Goal: Task Accomplishment & Management: Use online tool/utility

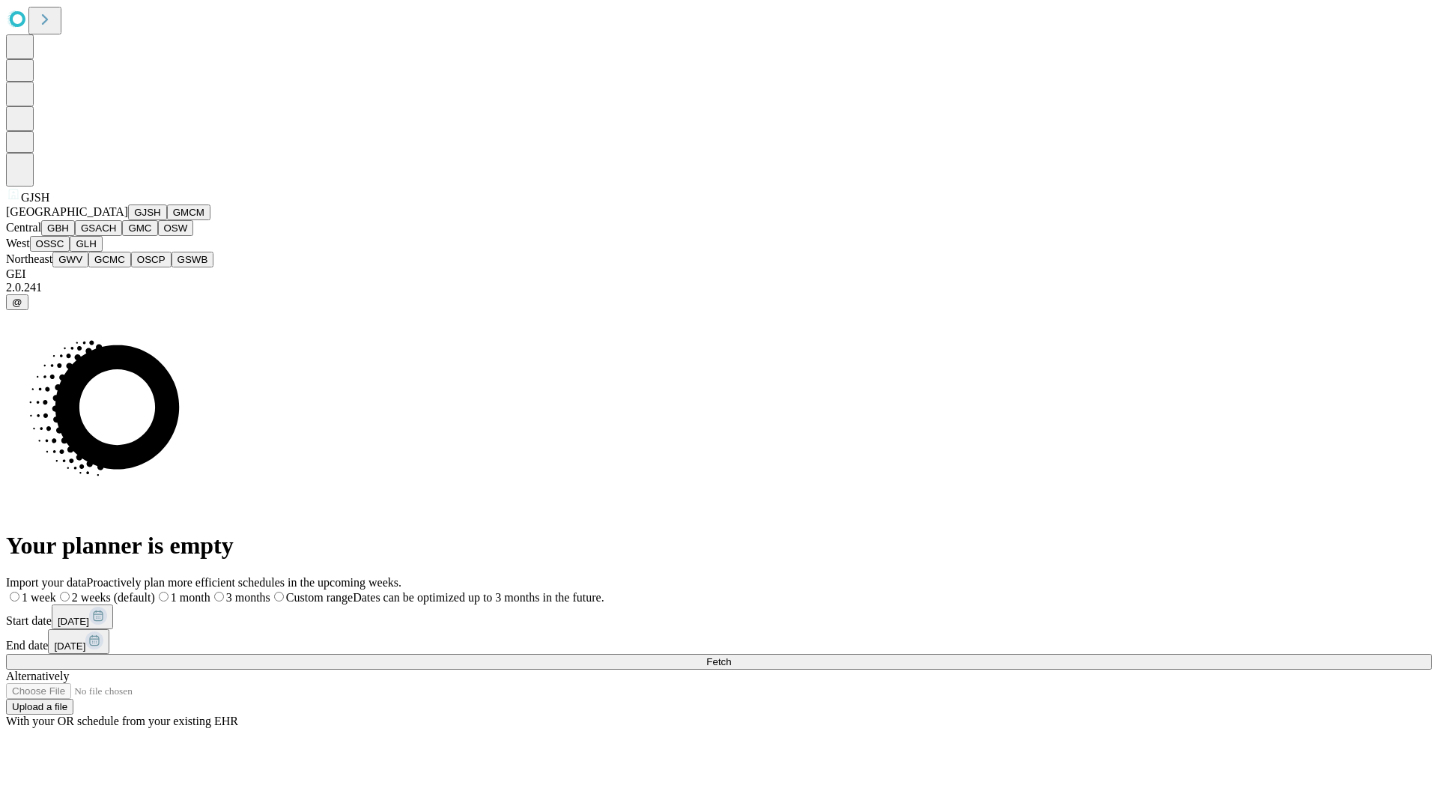
click at [128, 220] on button "GJSH" at bounding box center [147, 212] width 39 height 16
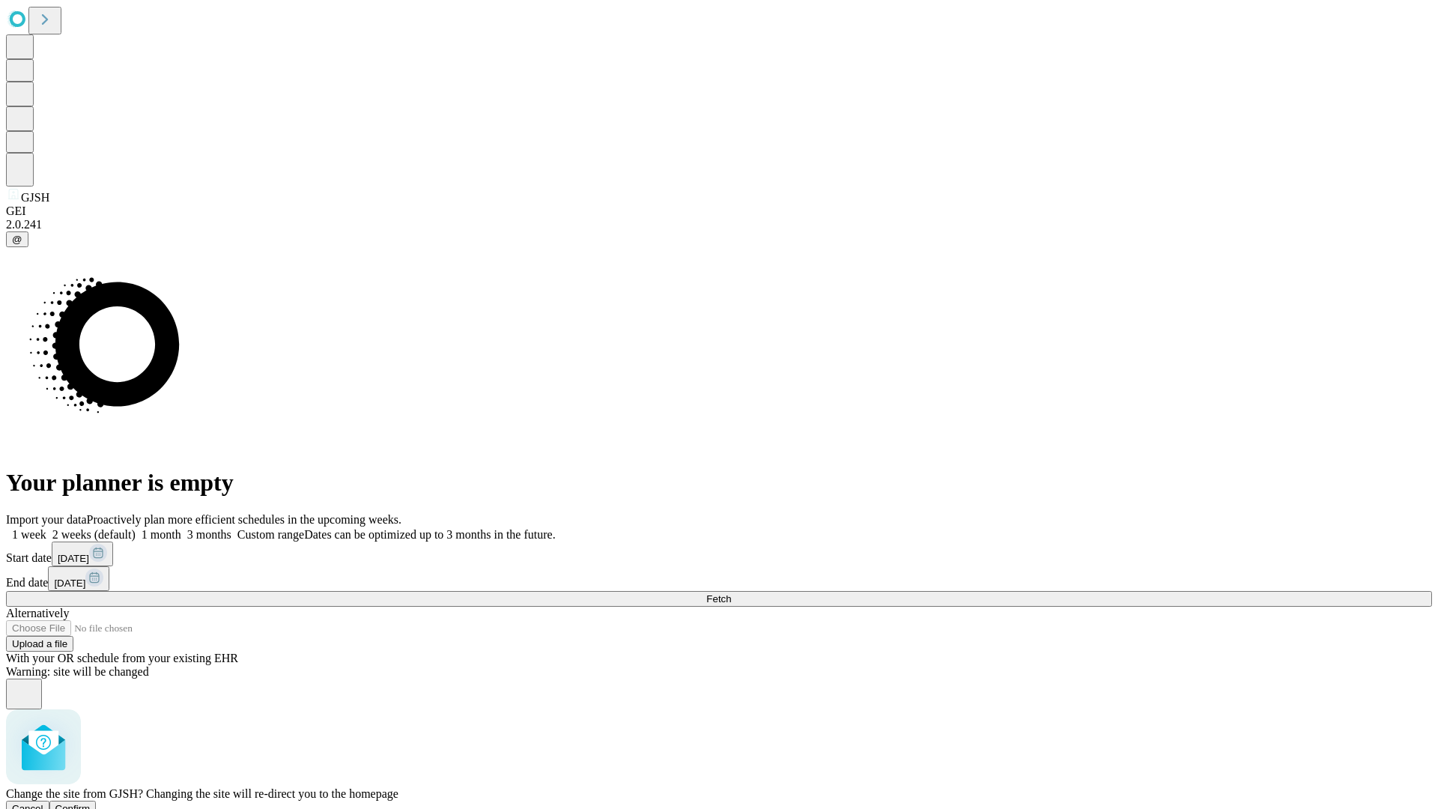
click at [91, 803] on span "Confirm" at bounding box center [72, 808] width 35 height 11
click at [46, 528] on label "1 week" at bounding box center [26, 534] width 40 height 13
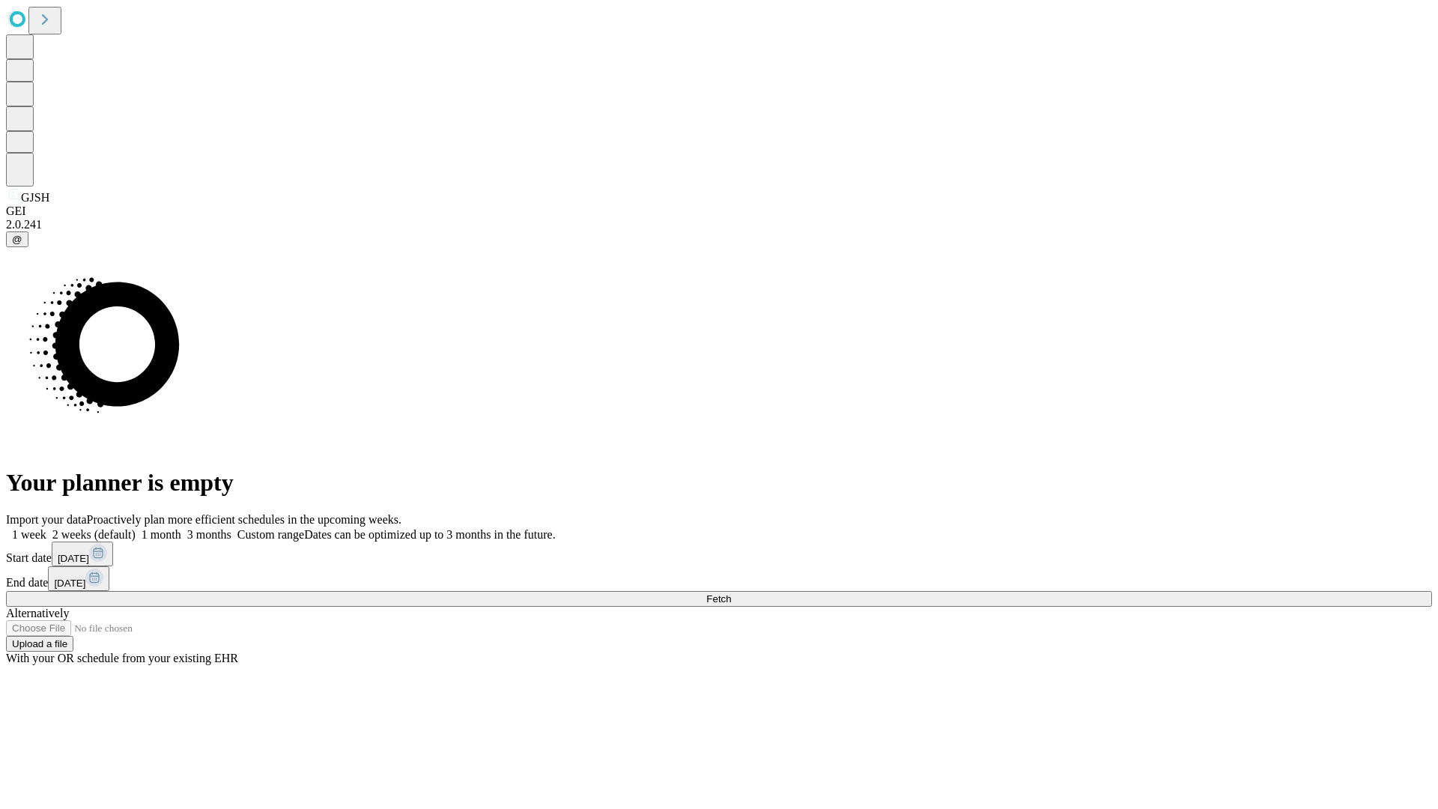
click at [731, 593] on span "Fetch" at bounding box center [718, 598] width 25 height 11
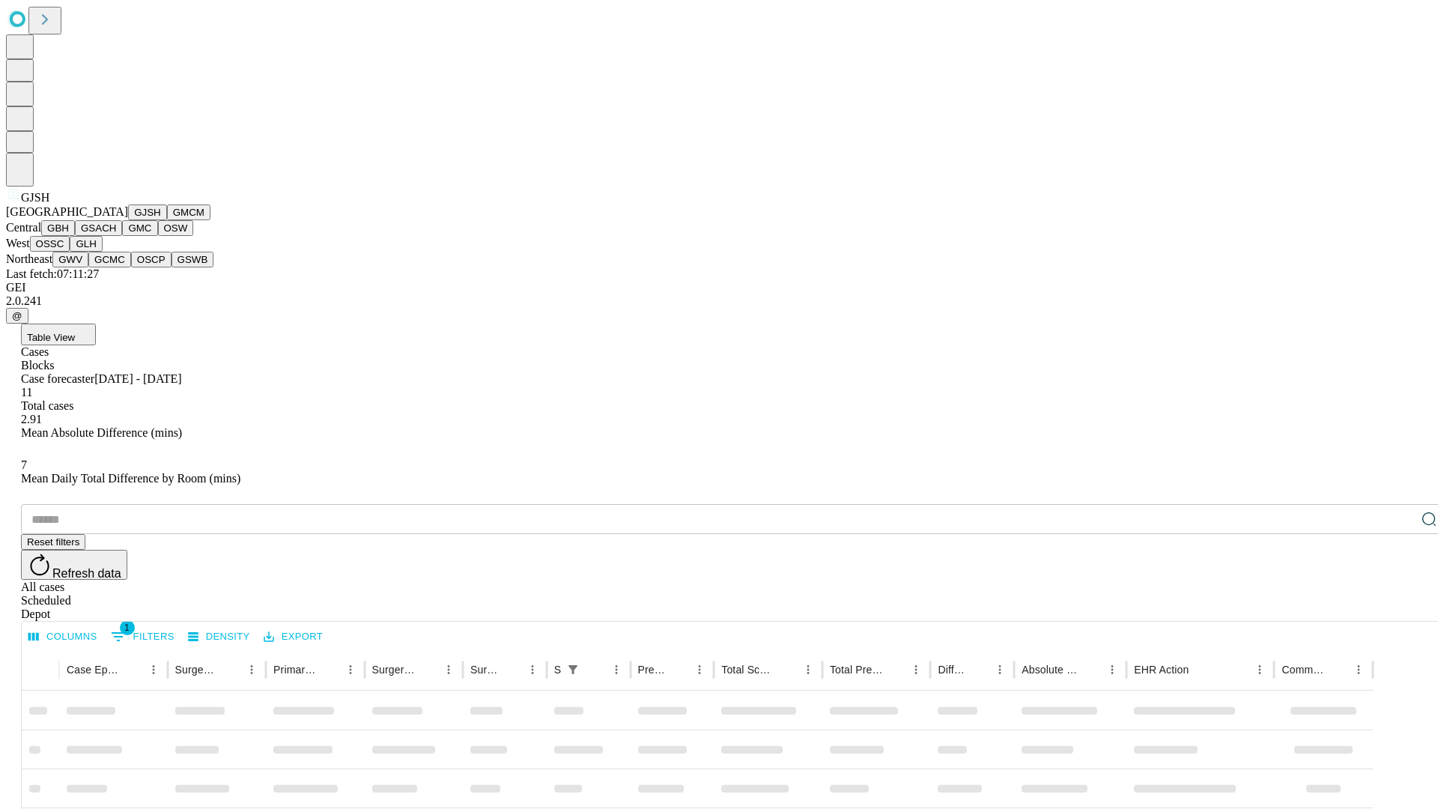
click at [167, 220] on button "GMCM" at bounding box center [188, 212] width 43 height 16
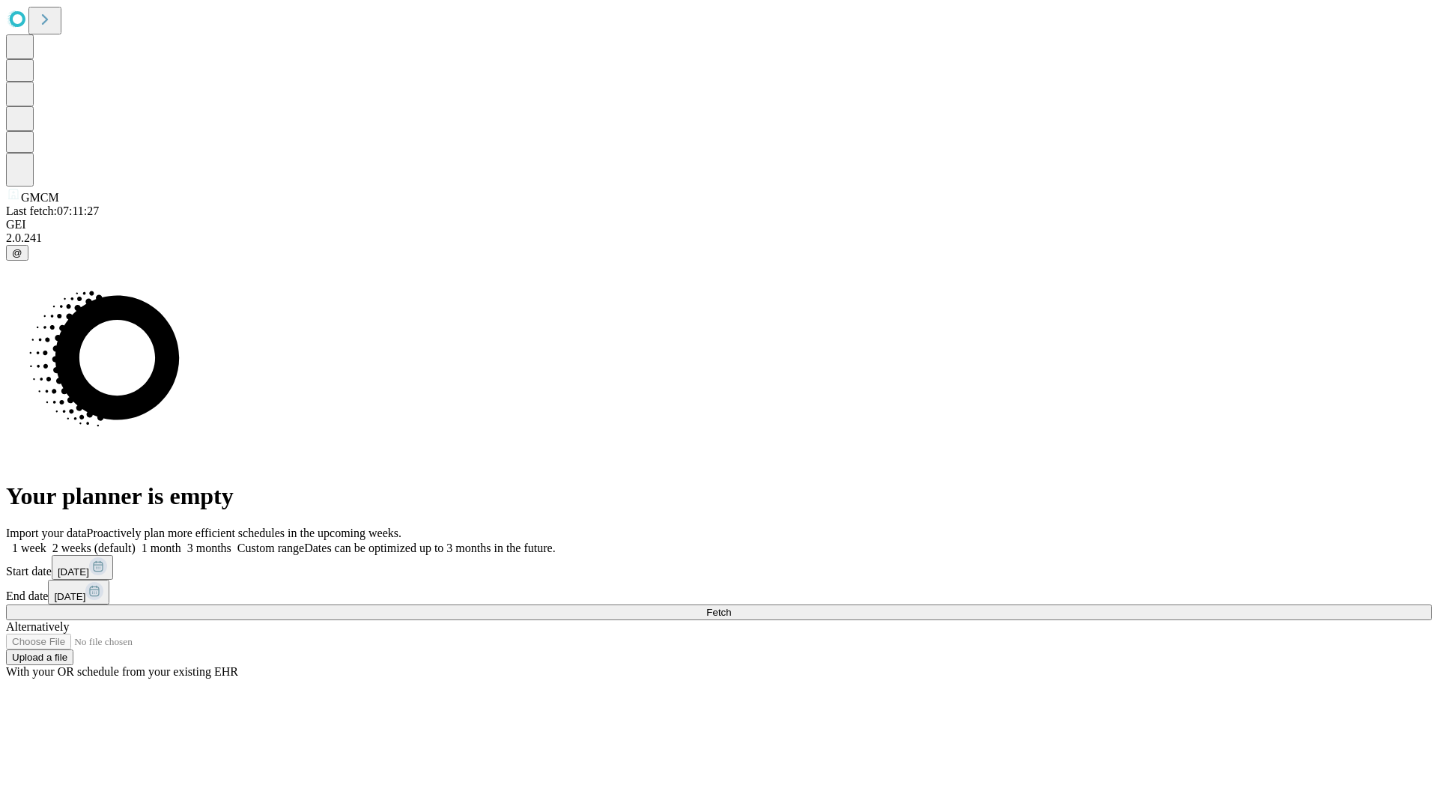
click at [46, 541] on label "1 week" at bounding box center [26, 547] width 40 height 13
click at [731, 607] on span "Fetch" at bounding box center [718, 612] width 25 height 11
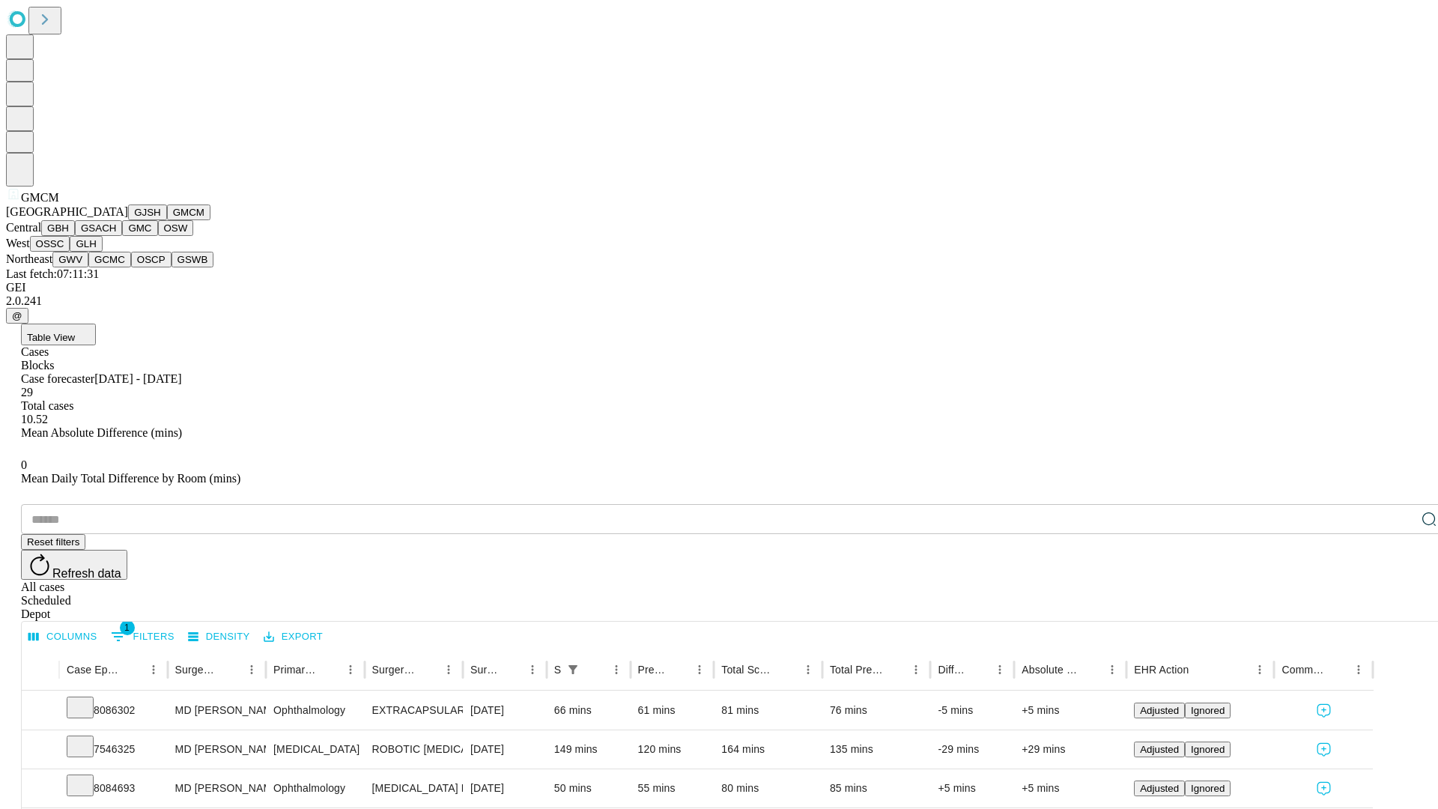
click at [75, 236] on button "GBH" at bounding box center [58, 228] width 34 height 16
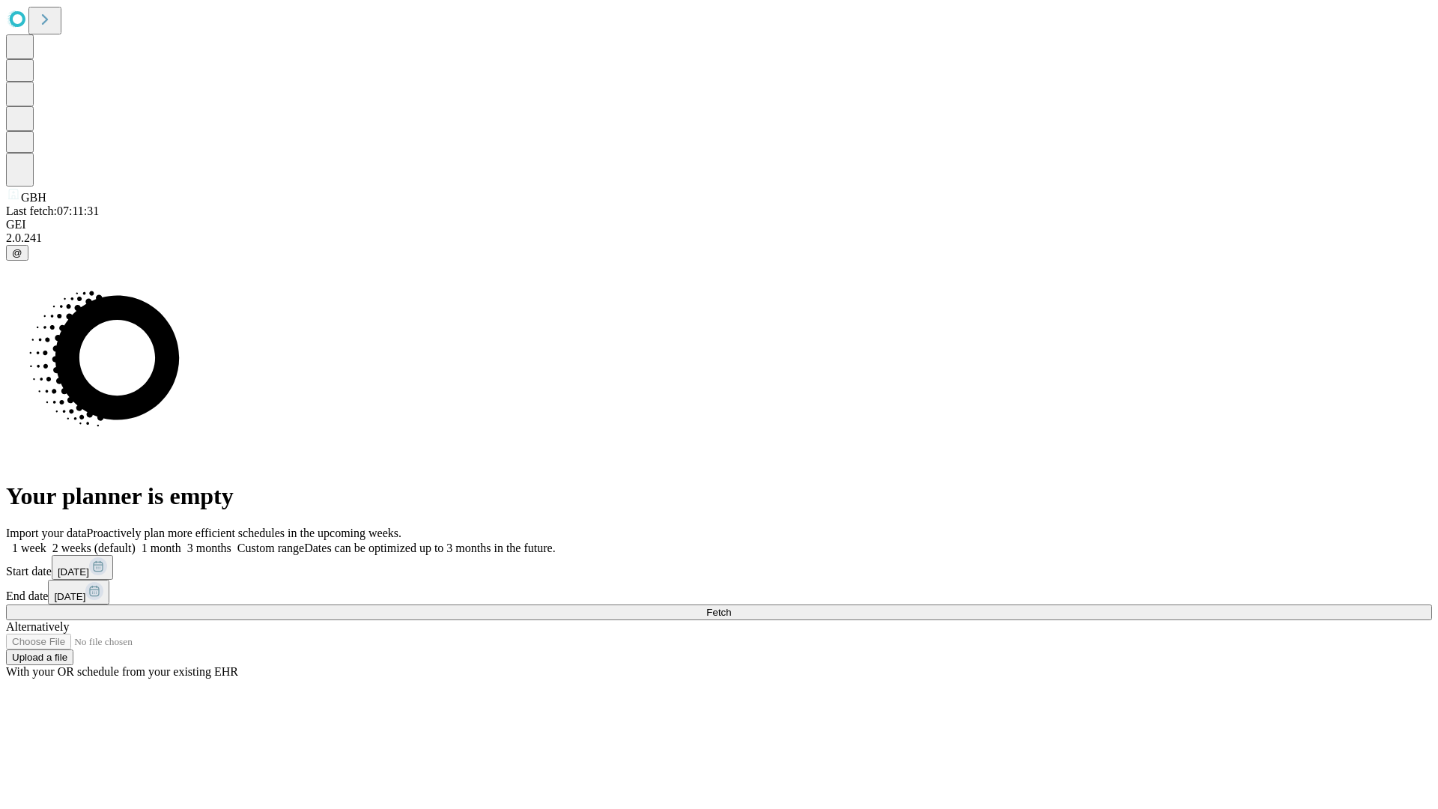
click at [46, 541] on label "1 week" at bounding box center [26, 547] width 40 height 13
click at [731, 607] on span "Fetch" at bounding box center [718, 612] width 25 height 11
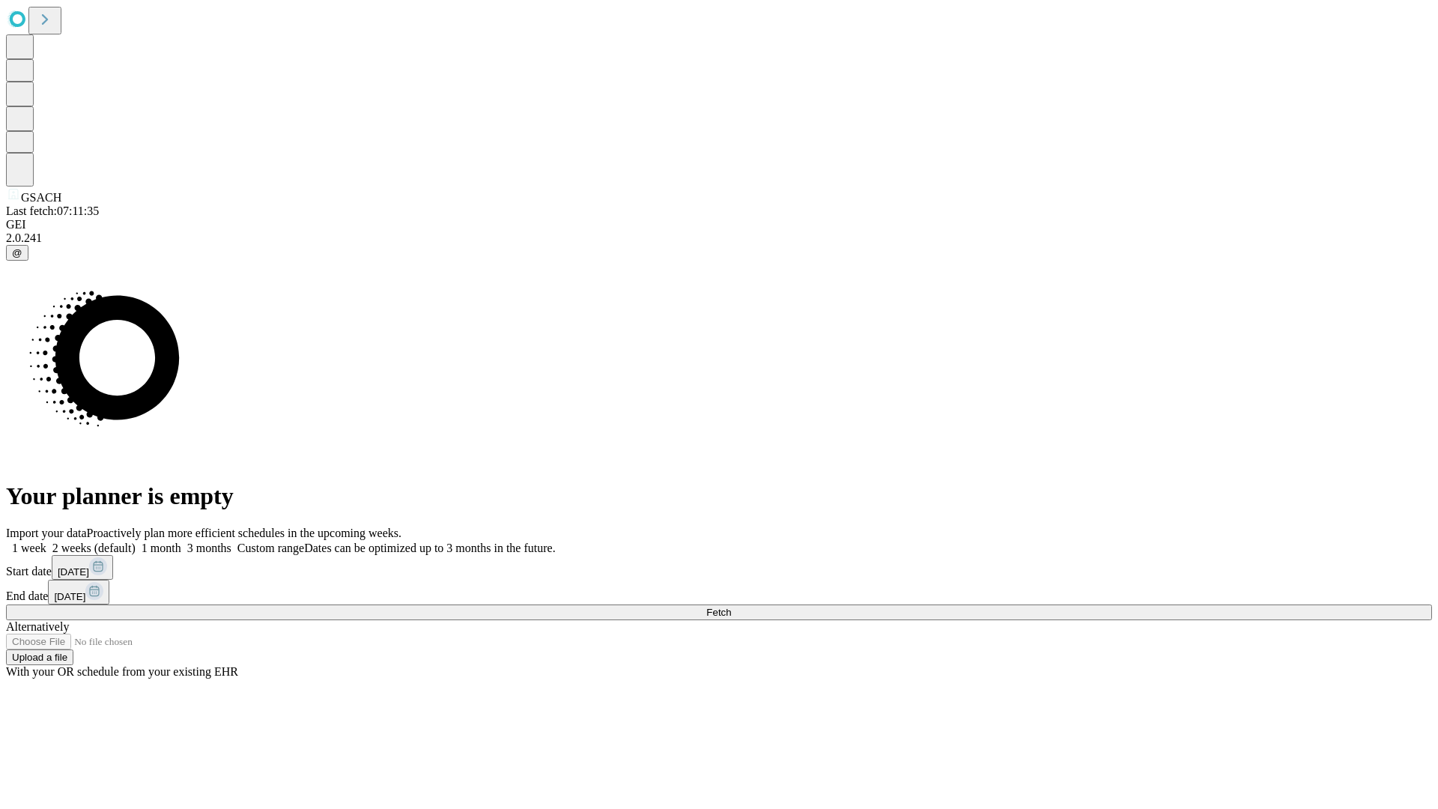
click at [46, 541] on label "1 week" at bounding box center [26, 547] width 40 height 13
click at [731, 607] on span "Fetch" at bounding box center [718, 612] width 25 height 11
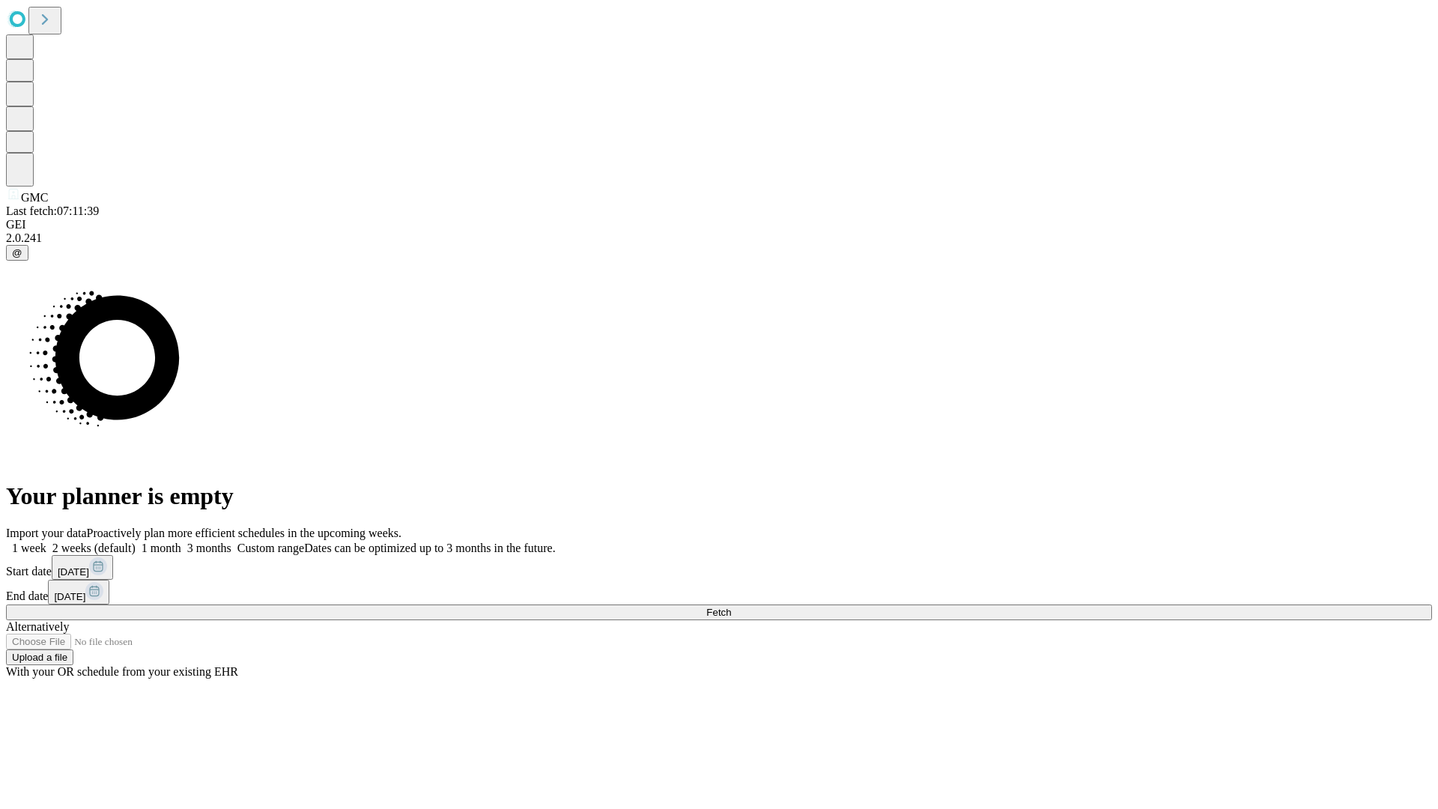
click at [46, 541] on label "1 week" at bounding box center [26, 547] width 40 height 13
click at [731, 607] on span "Fetch" at bounding box center [718, 612] width 25 height 11
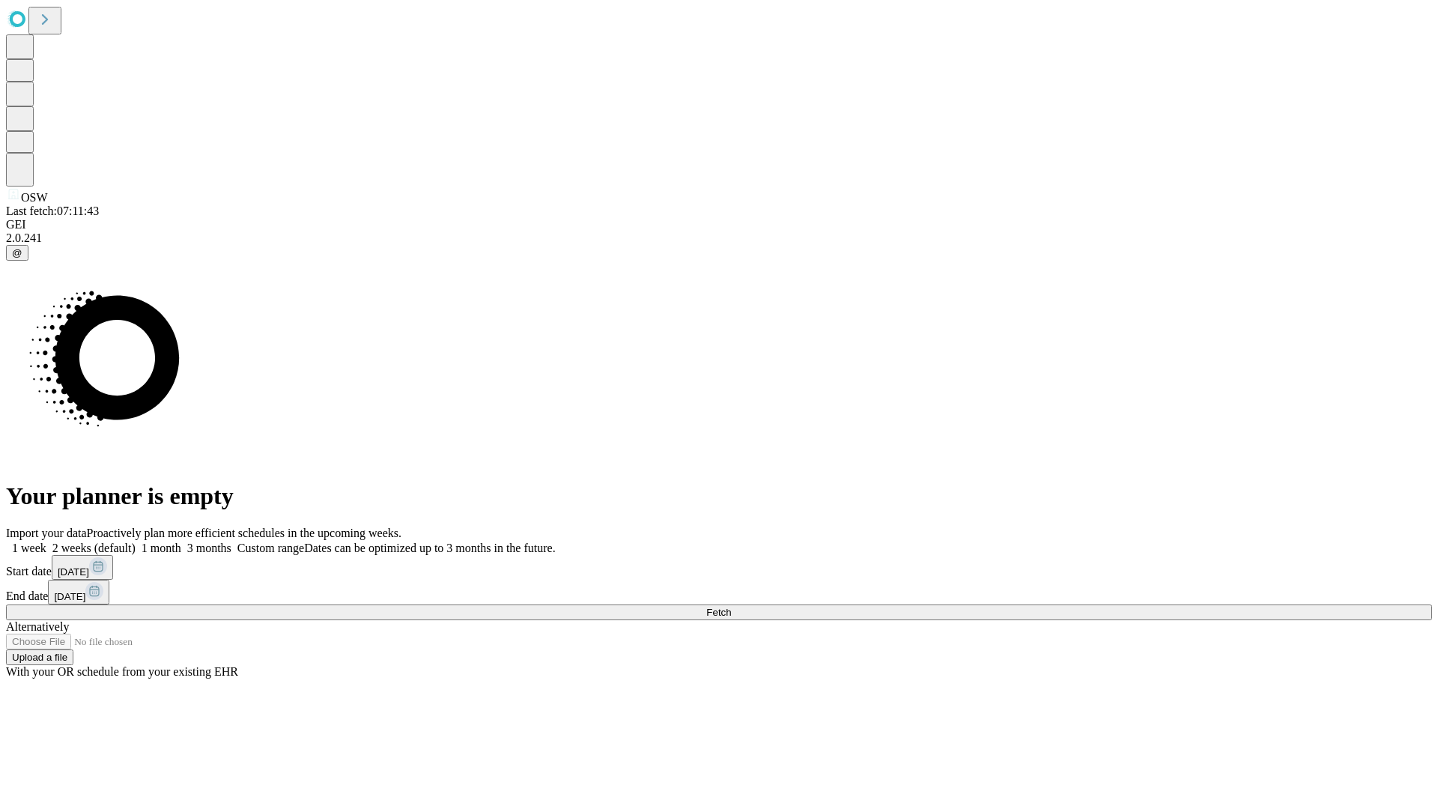
click at [46, 541] on label "1 week" at bounding box center [26, 547] width 40 height 13
click at [731, 607] on span "Fetch" at bounding box center [718, 612] width 25 height 11
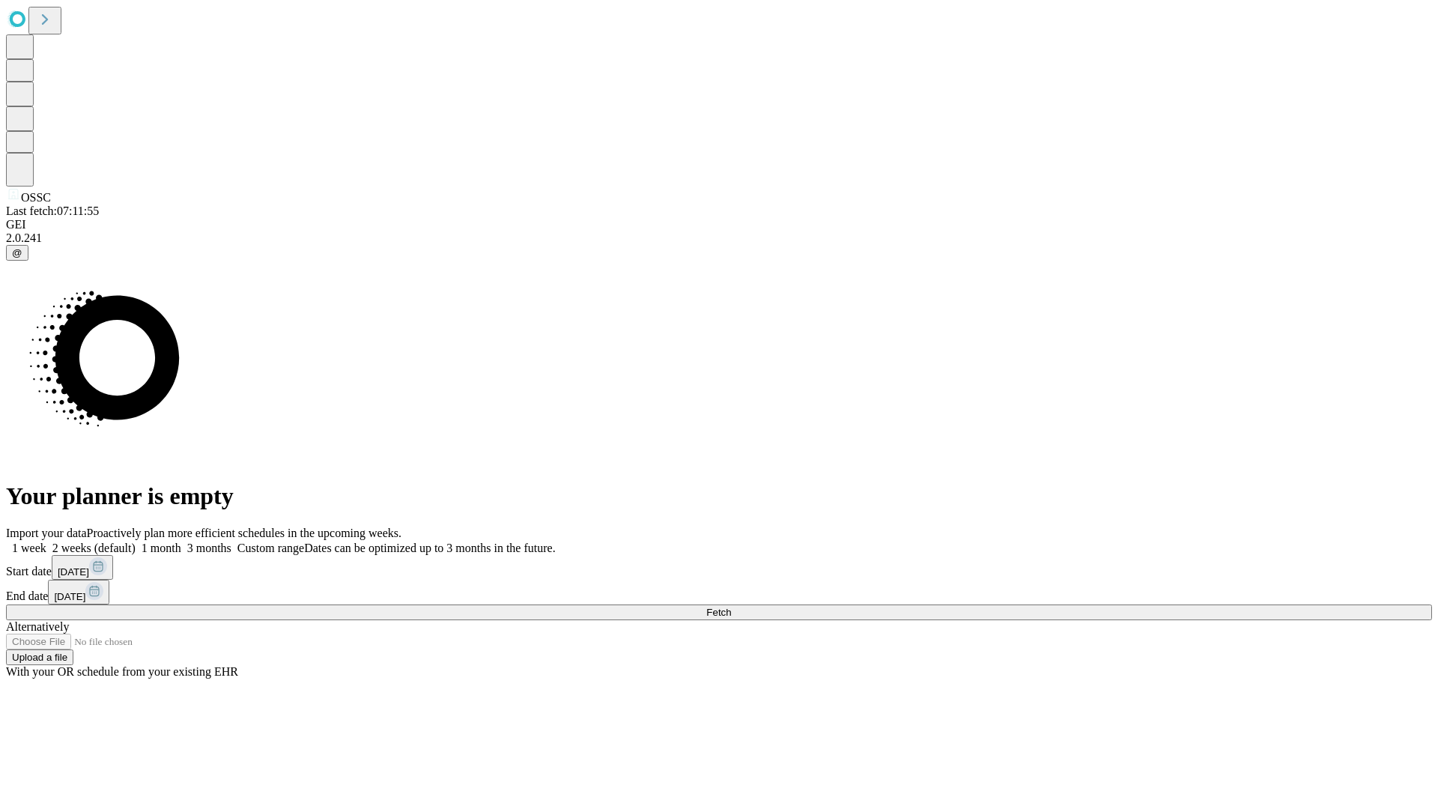
click at [46, 541] on label "1 week" at bounding box center [26, 547] width 40 height 13
click at [731, 607] on span "Fetch" at bounding box center [718, 612] width 25 height 11
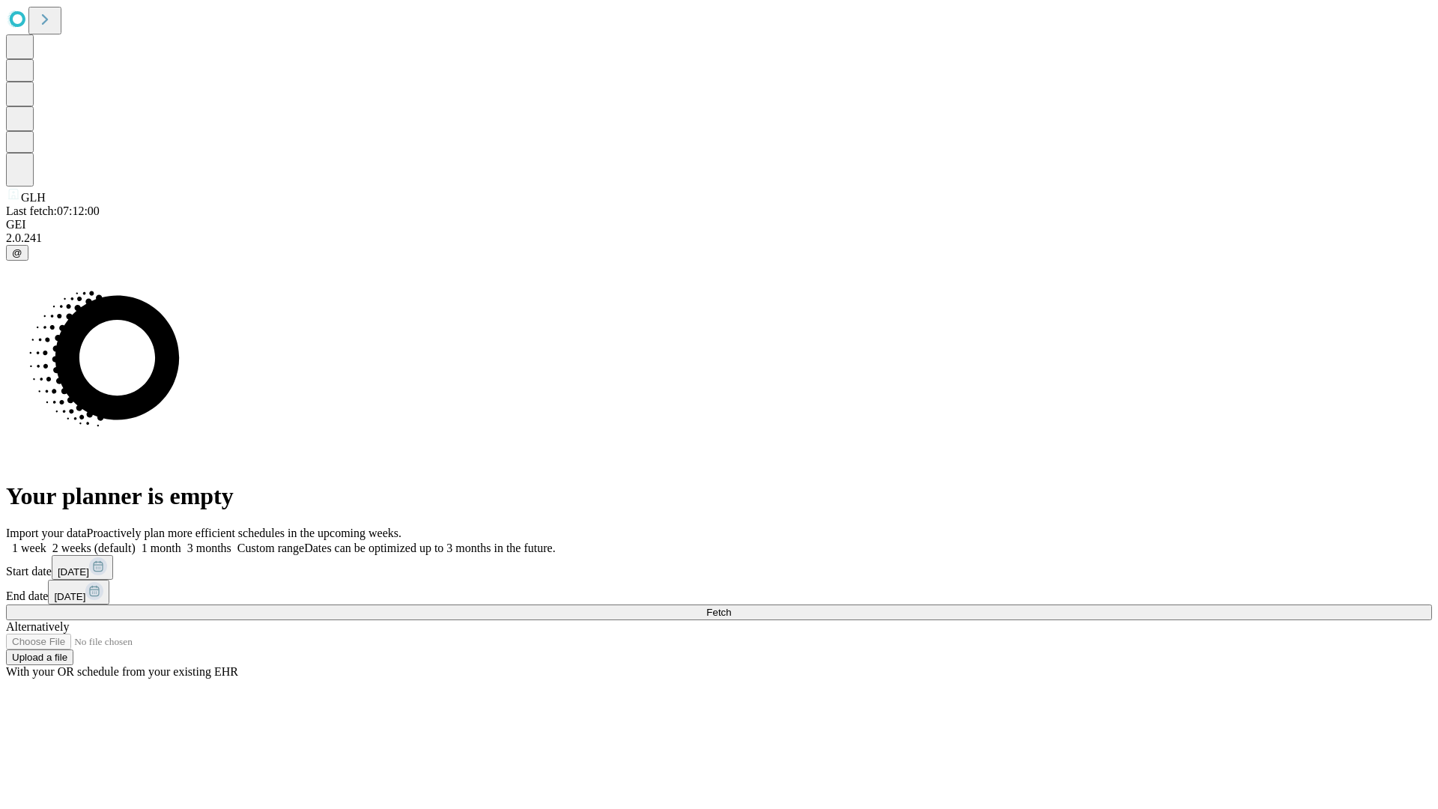
click at [731, 607] on span "Fetch" at bounding box center [718, 612] width 25 height 11
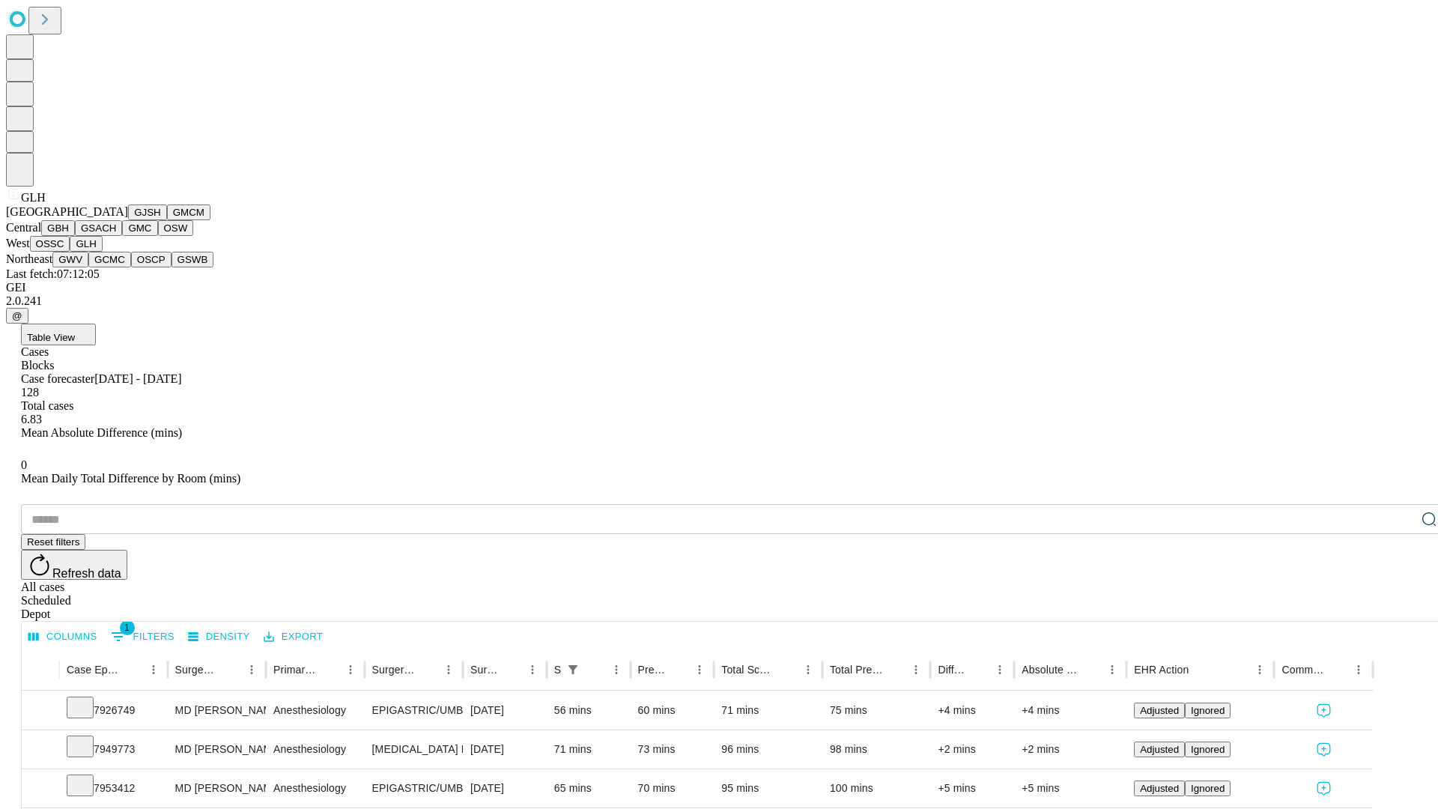
click at [88, 267] on button "GWV" at bounding box center [70, 260] width 36 height 16
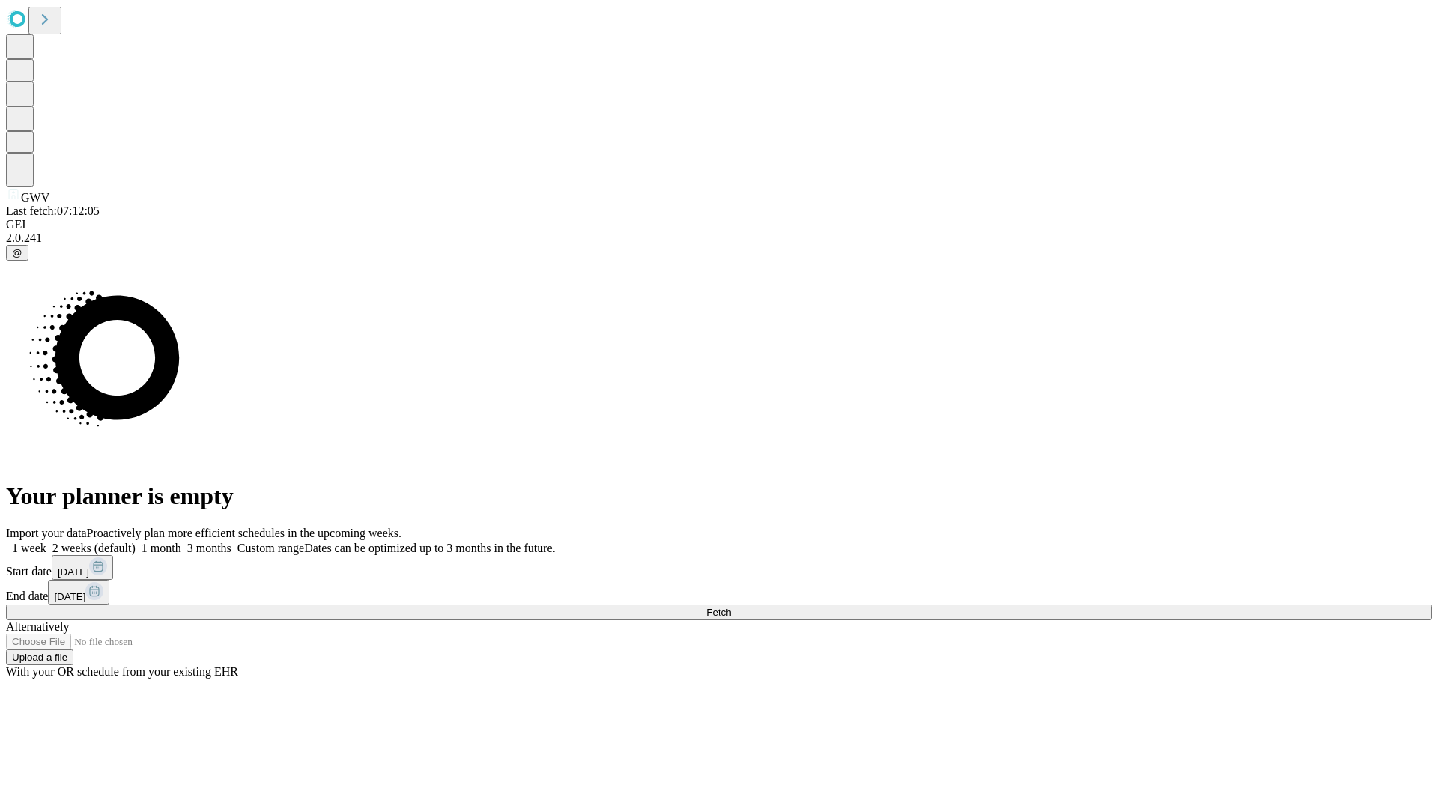
click at [46, 541] on label "1 week" at bounding box center [26, 547] width 40 height 13
click at [731, 607] on span "Fetch" at bounding box center [718, 612] width 25 height 11
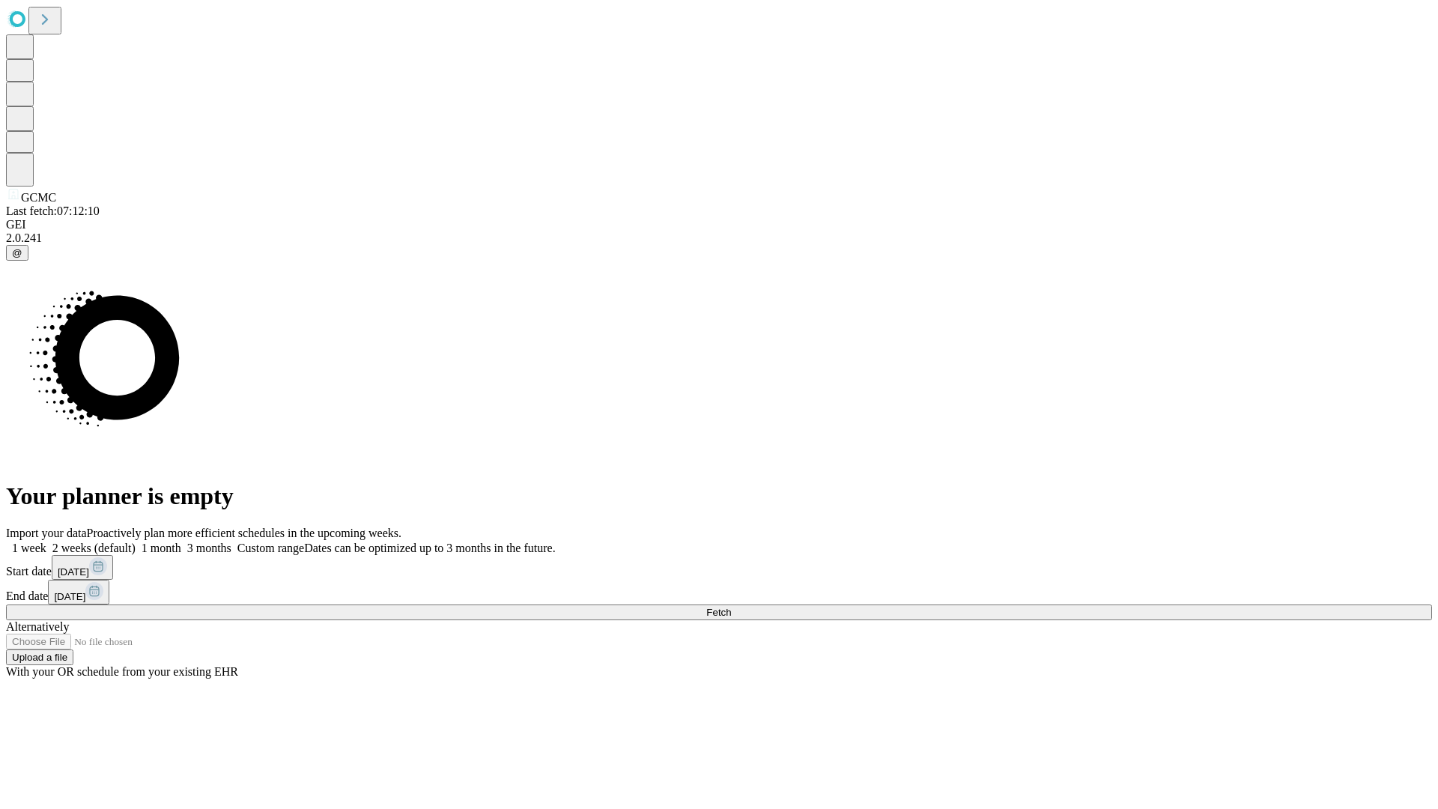
click at [46, 541] on label "1 week" at bounding box center [26, 547] width 40 height 13
click at [731, 607] on span "Fetch" at bounding box center [718, 612] width 25 height 11
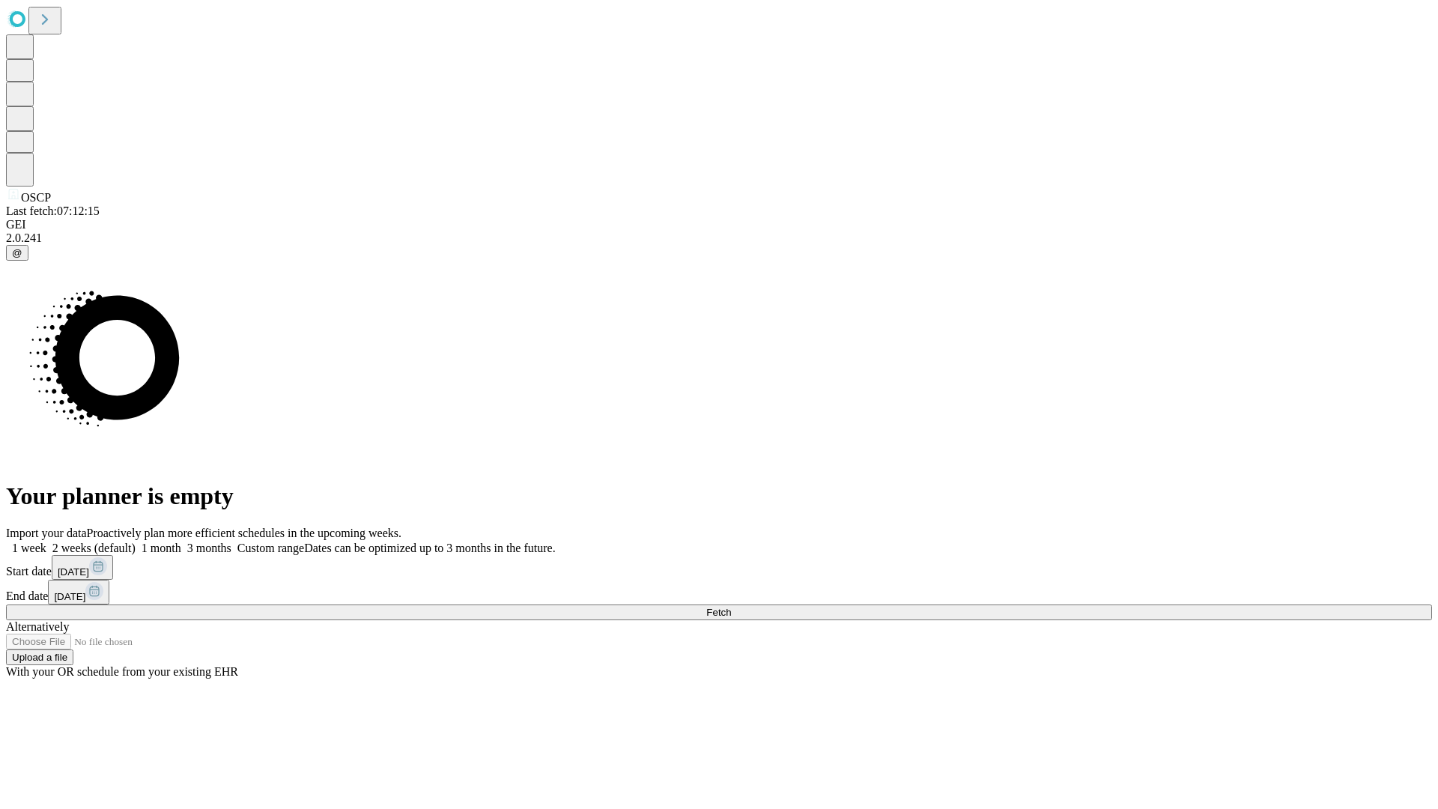
click at [46, 541] on label "1 week" at bounding box center [26, 547] width 40 height 13
click at [731, 607] on span "Fetch" at bounding box center [718, 612] width 25 height 11
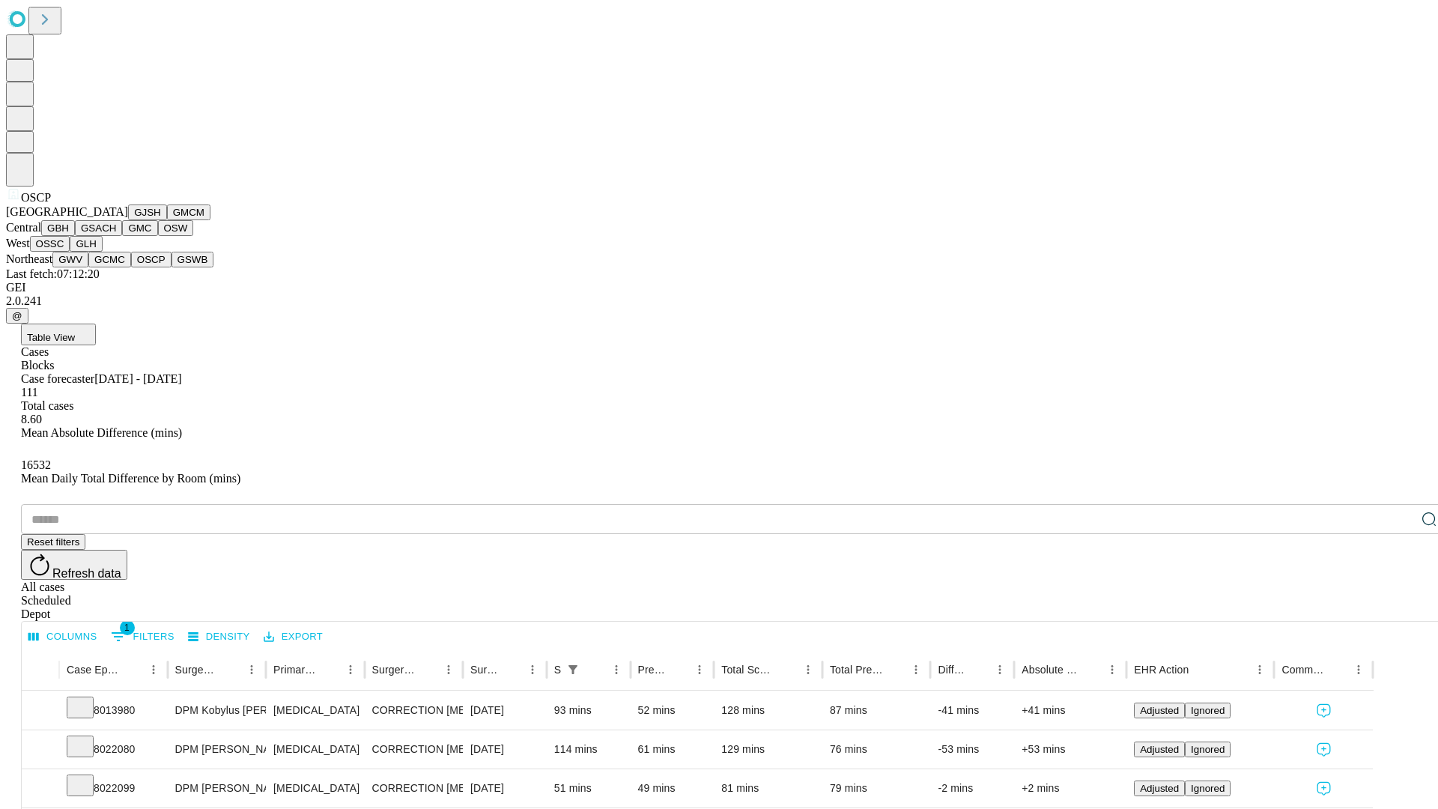
click at [171, 267] on button "GSWB" at bounding box center [192, 260] width 43 height 16
